Goal: Information Seeking & Learning: Check status

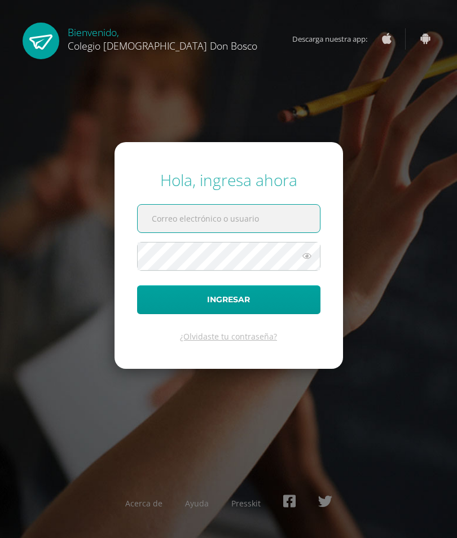
type input "[PERSON_NAME][EMAIL_ADDRESS][DOMAIN_NAME]"
click at [228, 314] on button "Ingresar" at bounding box center [228, 299] width 183 height 29
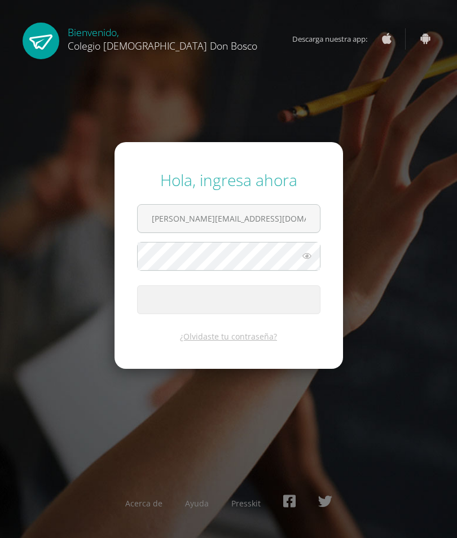
click at [255, 314] on span "submit" at bounding box center [229, 300] width 182 height 28
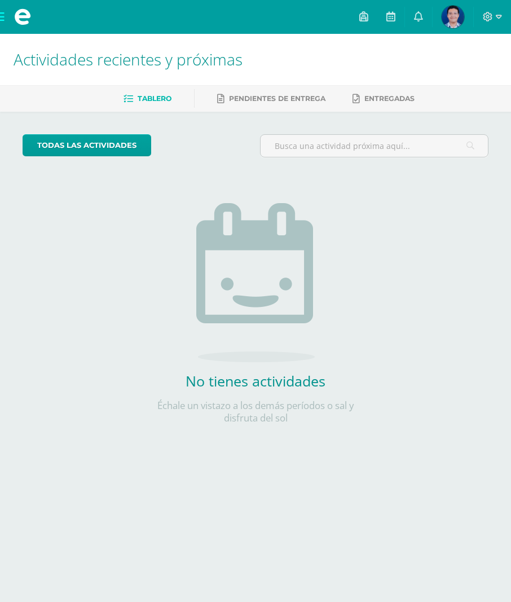
click at [448, 21] on img at bounding box center [453, 17] width 23 height 23
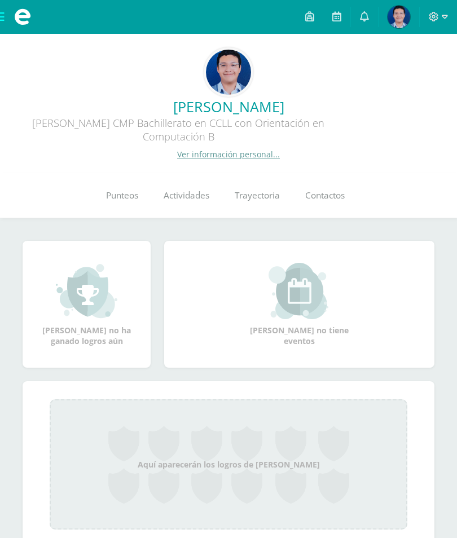
click at [122, 195] on span "Punteos" at bounding box center [122, 196] width 32 height 12
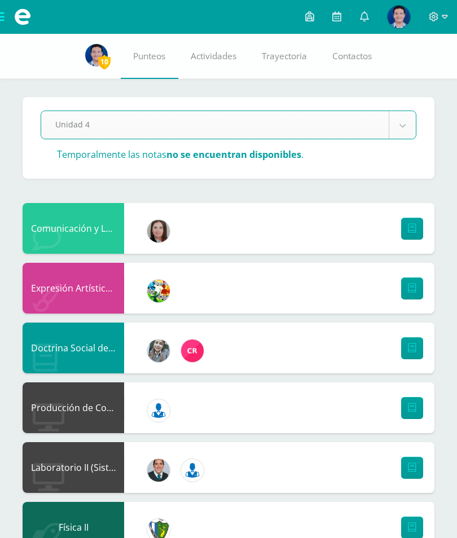
click at [442, 14] on icon at bounding box center [445, 17] width 6 height 10
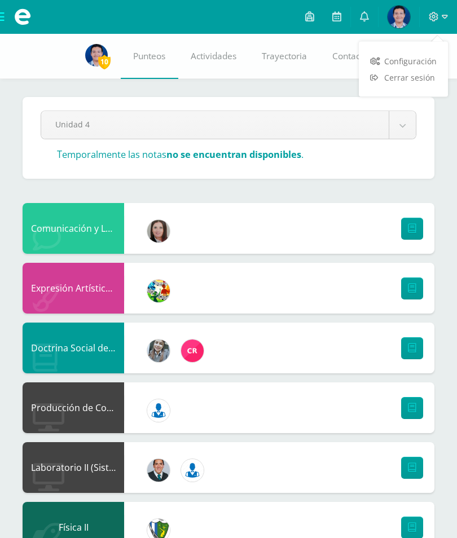
click at [413, 74] on span "Cerrar sesión" at bounding box center [409, 77] width 51 height 11
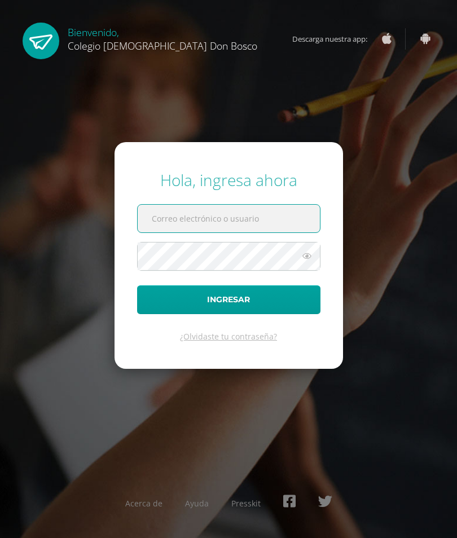
type input "[PERSON_NAME][EMAIL_ADDRESS][DOMAIN_NAME]"
click at [228, 314] on button "Ingresar" at bounding box center [228, 299] width 183 height 29
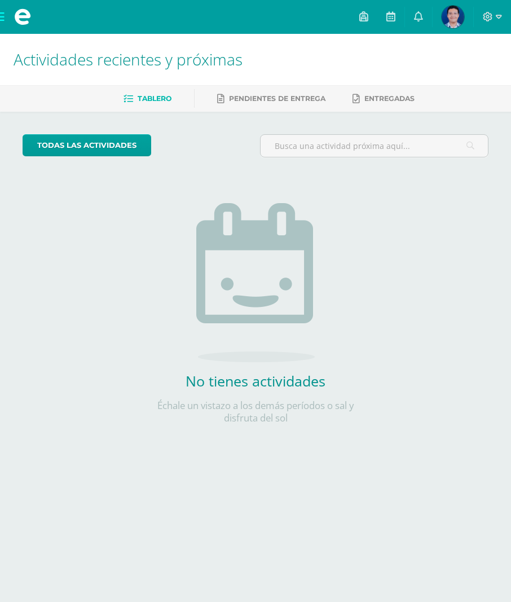
click at [454, 21] on img at bounding box center [453, 17] width 23 height 23
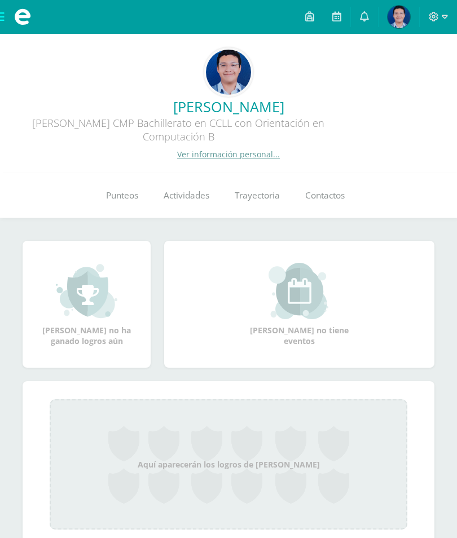
click at [137, 201] on span "Punteos" at bounding box center [122, 196] width 32 height 12
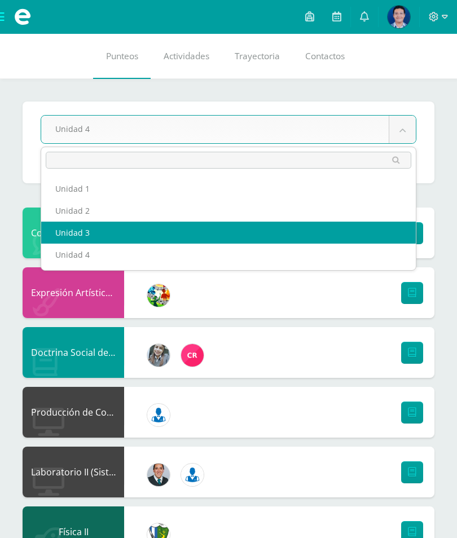
select select "Unidad 3"
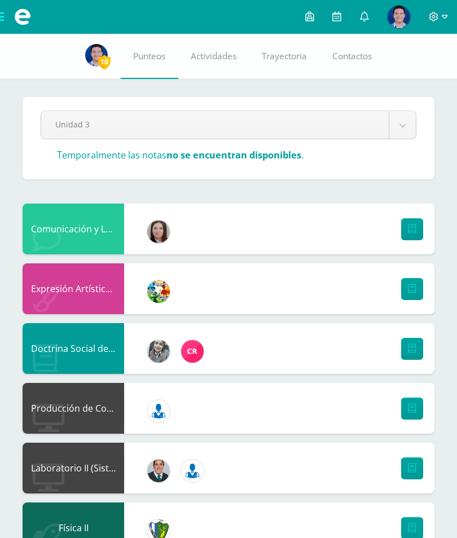
click at [210, 55] on span "Actividades" at bounding box center [214, 56] width 46 height 12
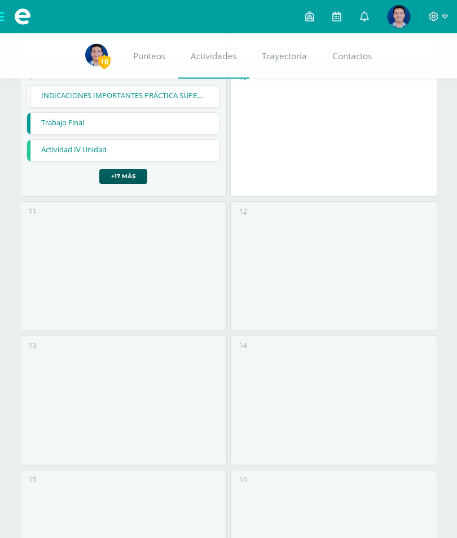
scroll to position [609, 0]
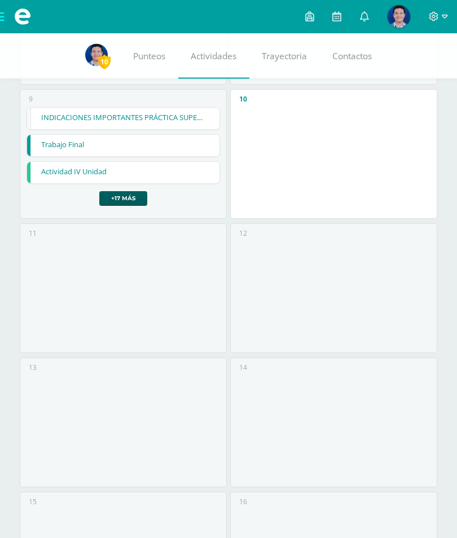
click at [125, 198] on link "+17 más" at bounding box center [123, 199] width 48 height 15
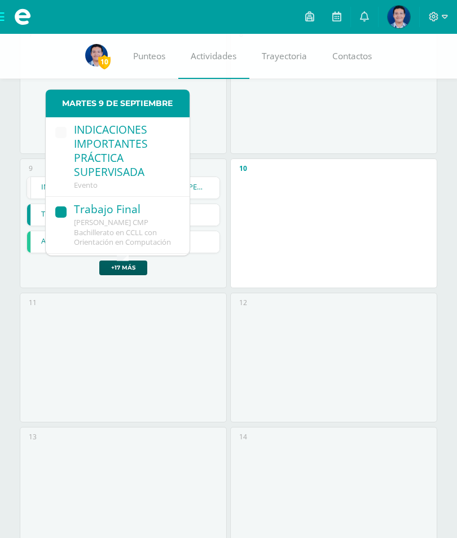
scroll to position [531, 0]
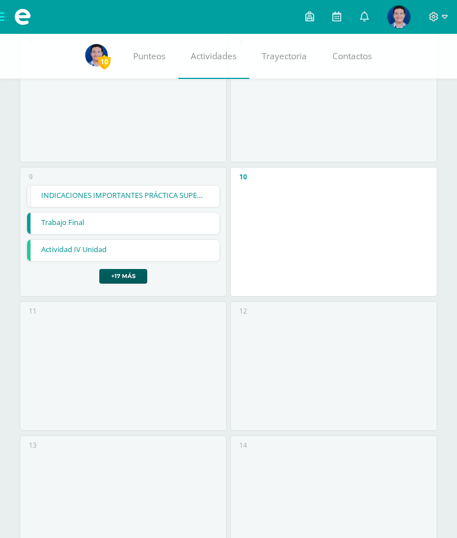
click at [125, 271] on link "+17 más" at bounding box center [123, 276] width 48 height 15
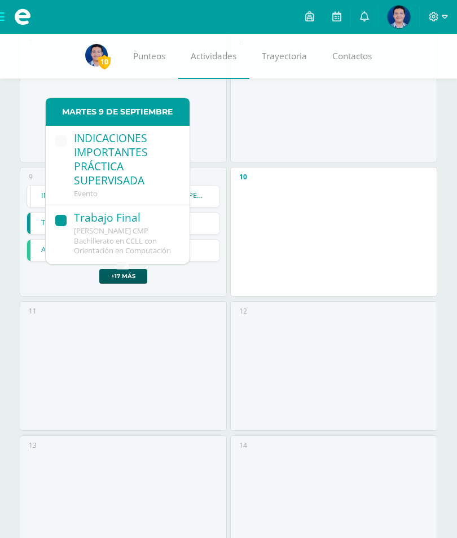
click at [58, 278] on div "INDICACIONES IMPORTANTES PRÁCTICA SUPERVISADA INDICACIONES IMPORTANTES PRÁCTICA…" at bounding box center [123, 234] width 193 height 99
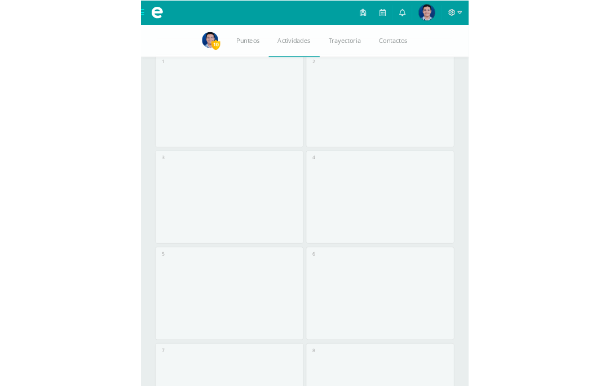
scroll to position [28, 0]
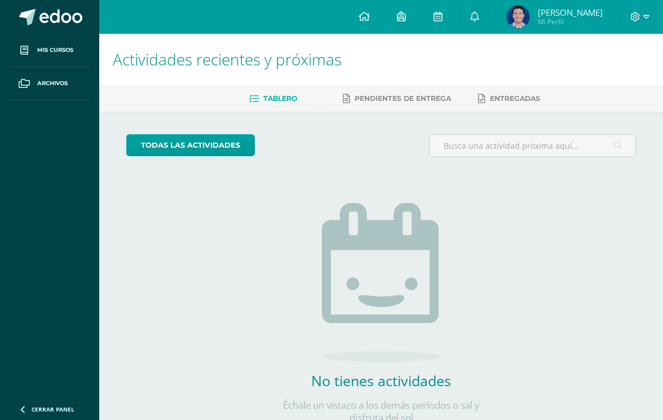
click at [526, 13] on img at bounding box center [518, 17] width 23 height 23
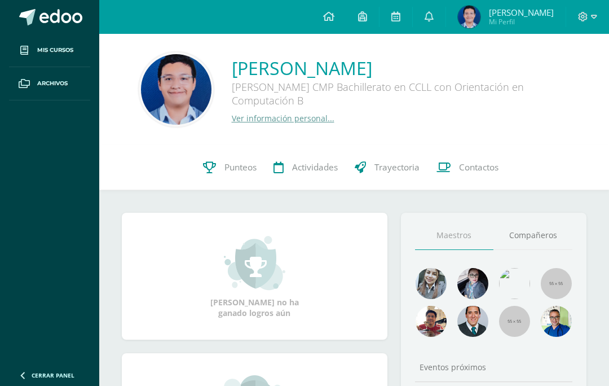
click at [206, 165] on icon at bounding box center [209, 167] width 13 height 12
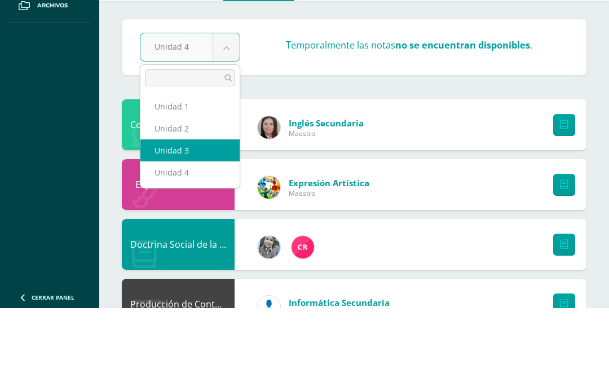
select select "Unidad 3"
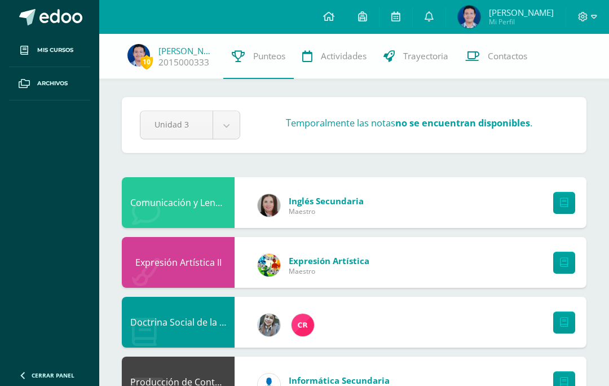
click at [588, 13] on span at bounding box center [587, 17] width 19 height 12
click at [557, 73] on span "Cerrar sesión" at bounding box center [559, 77] width 51 height 11
